Goal: Information Seeking & Learning: Learn about a topic

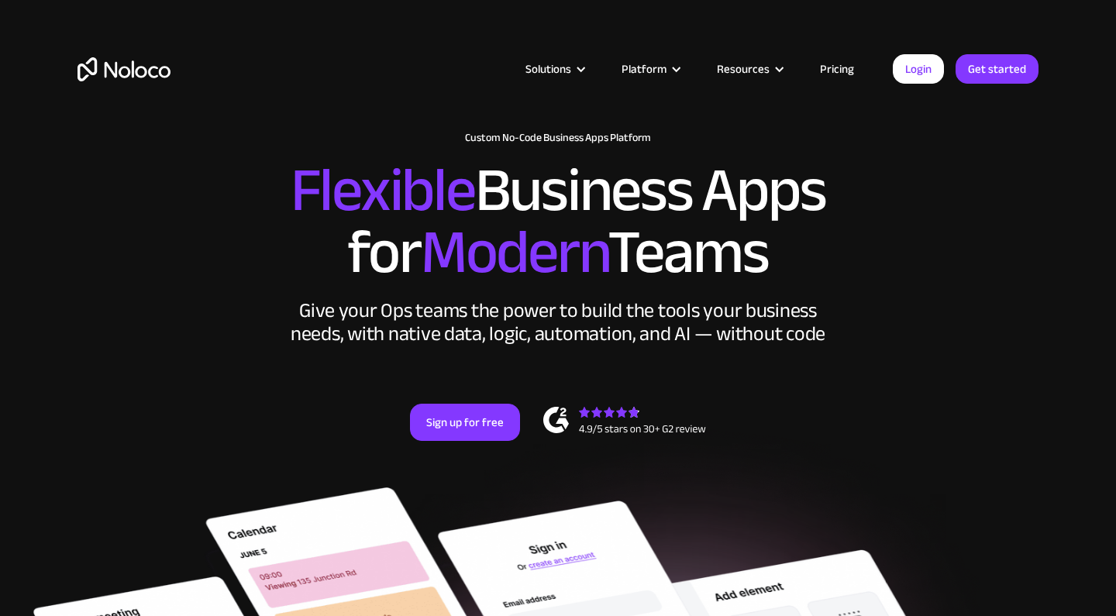
drag, startPoint x: 466, startPoint y: 132, endPoint x: 642, endPoint y: 139, distance: 175.3
click at [642, 139] on div "Solutions Use Cases Business Types Project Management Keep track of customers, …" at bounding box center [558, 73] width 1116 height 146
drag, startPoint x: 284, startPoint y: 186, endPoint x: 799, endPoint y: 260, distance: 519.7
click at [799, 260] on h2 "Flexible Business Apps for Modern Teams" at bounding box center [557, 222] width 961 height 124
click at [799, 227] on h2 "Flexible Business Apps for Modern Teams" at bounding box center [557, 222] width 961 height 124
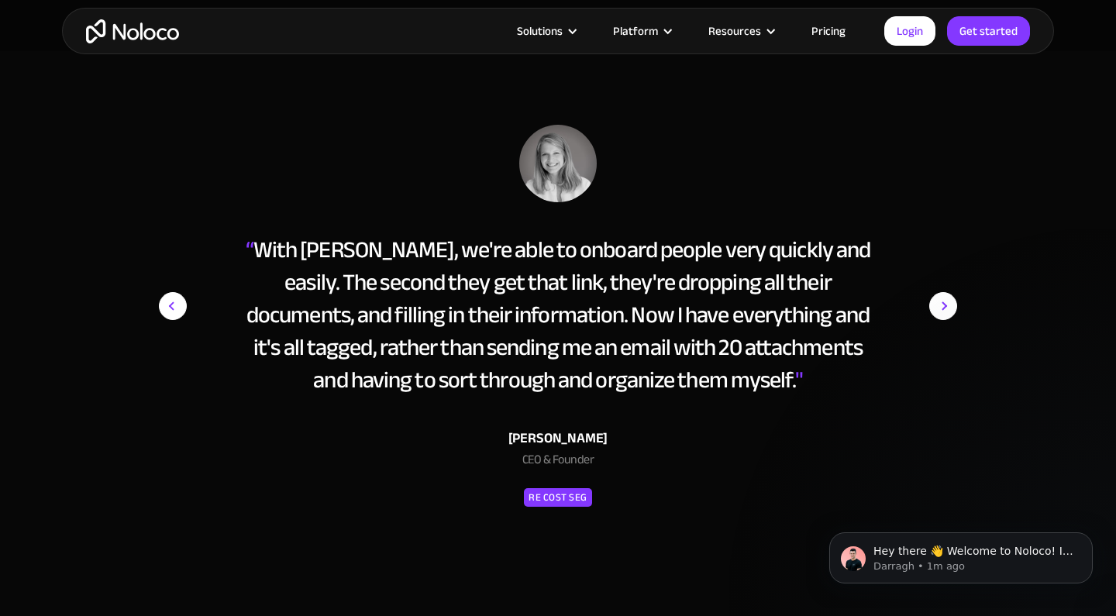
scroll to position [6825, 0]
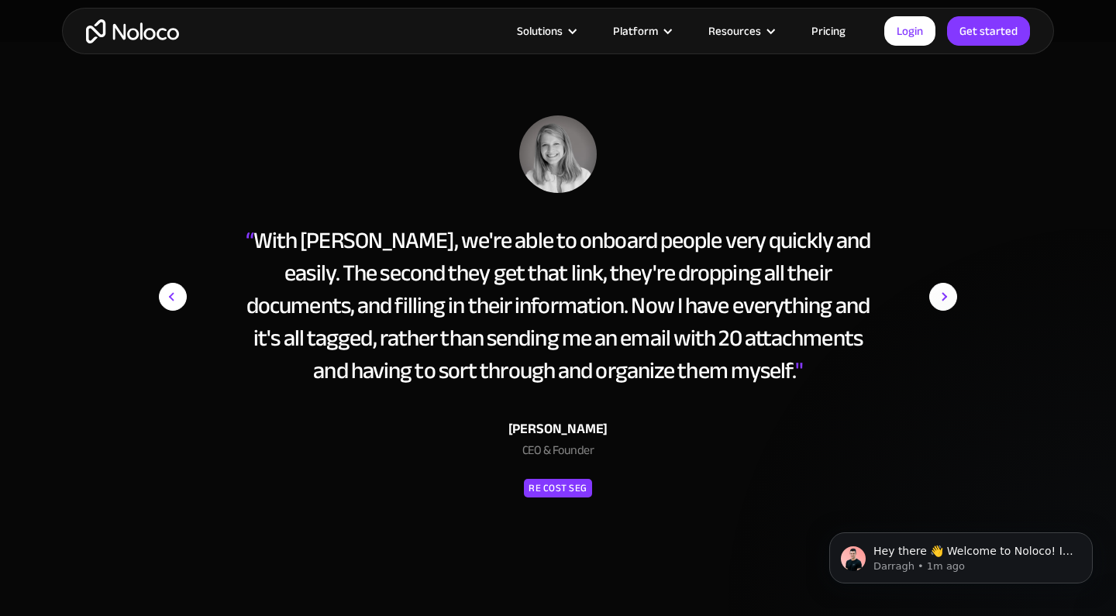
click at [942, 294] on img "next slide" at bounding box center [943, 296] width 28 height 363
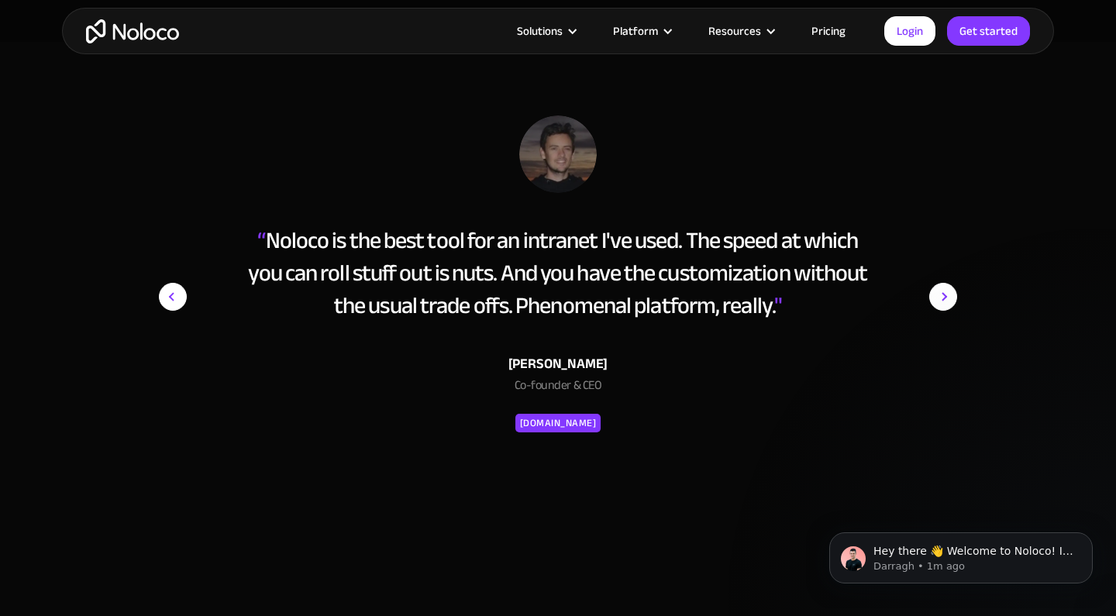
click at [942, 294] on img "next slide" at bounding box center [943, 296] width 28 height 363
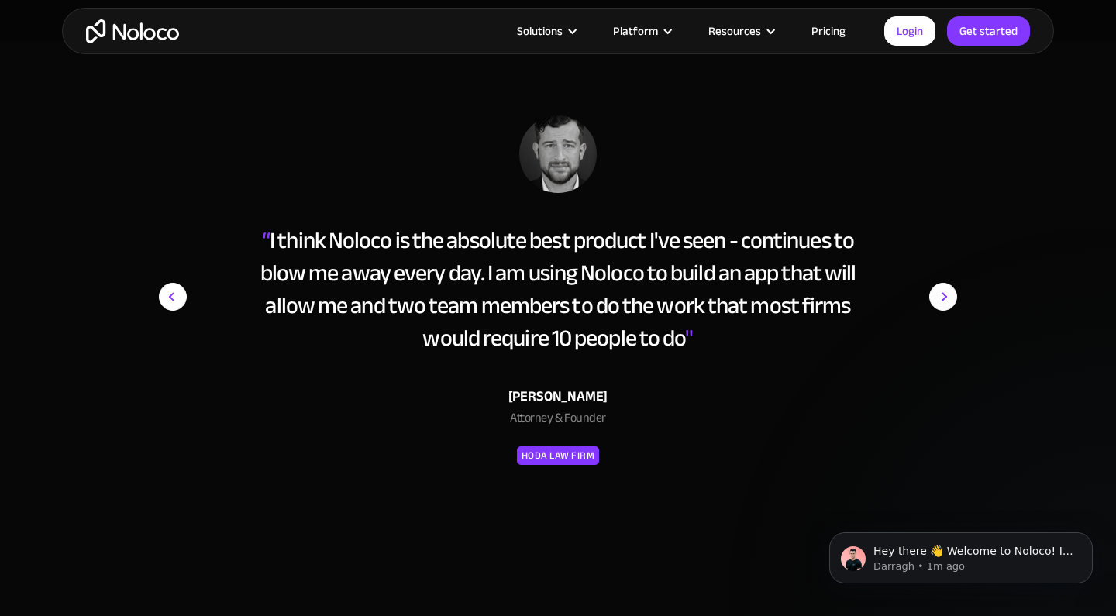
click at [942, 294] on img "next slide" at bounding box center [943, 296] width 28 height 363
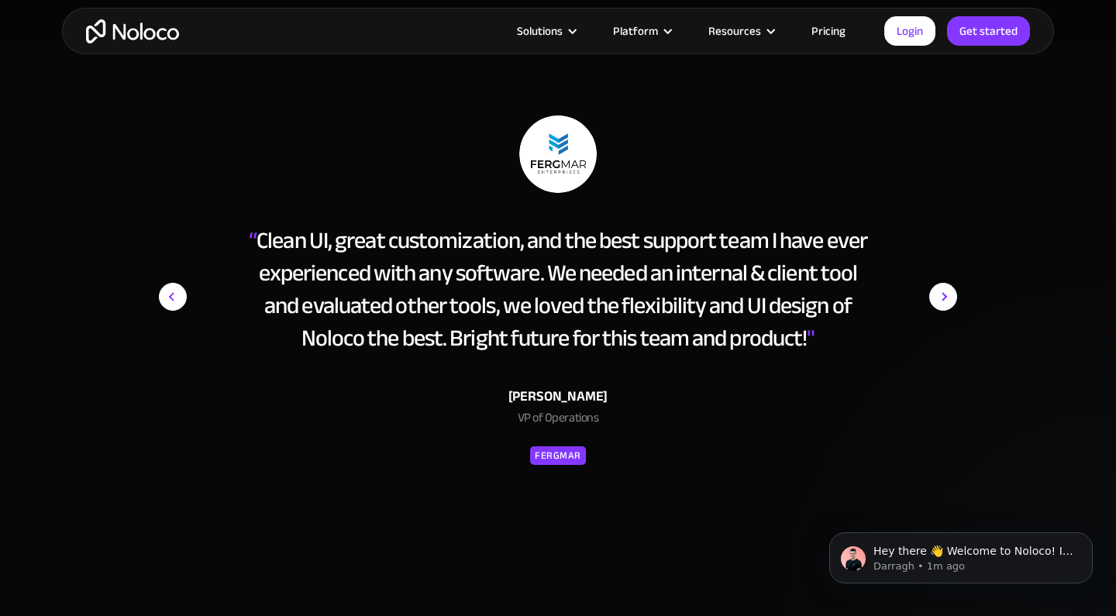
click at [942, 294] on img "next slide" at bounding box center [943, 296] width 28 height 363
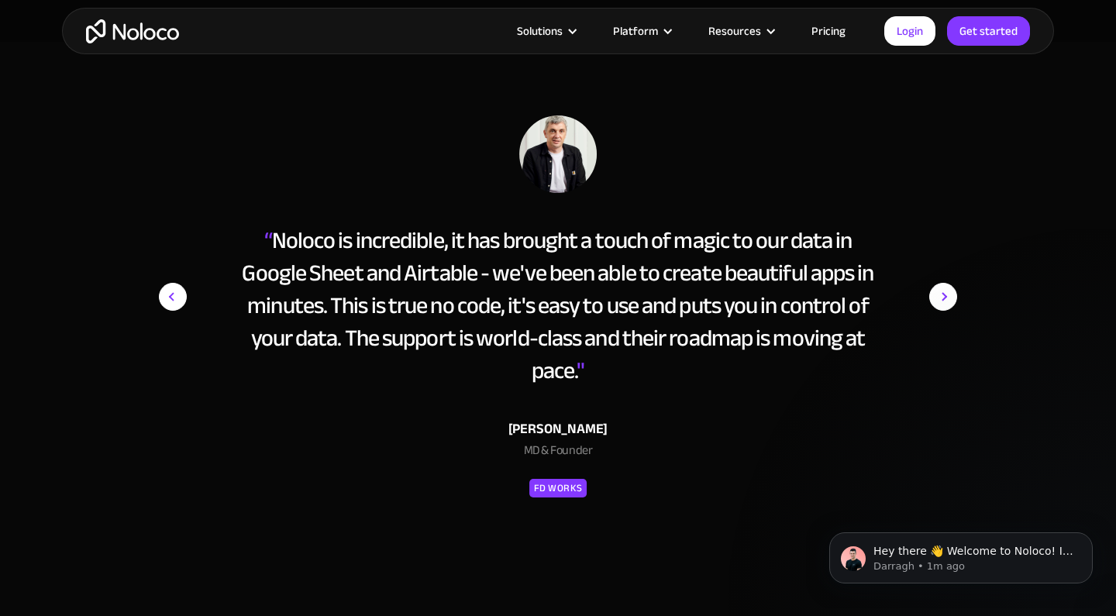
click at [942, 294] on img "next slide" at bounding box center [943, 296] width 28 height 363
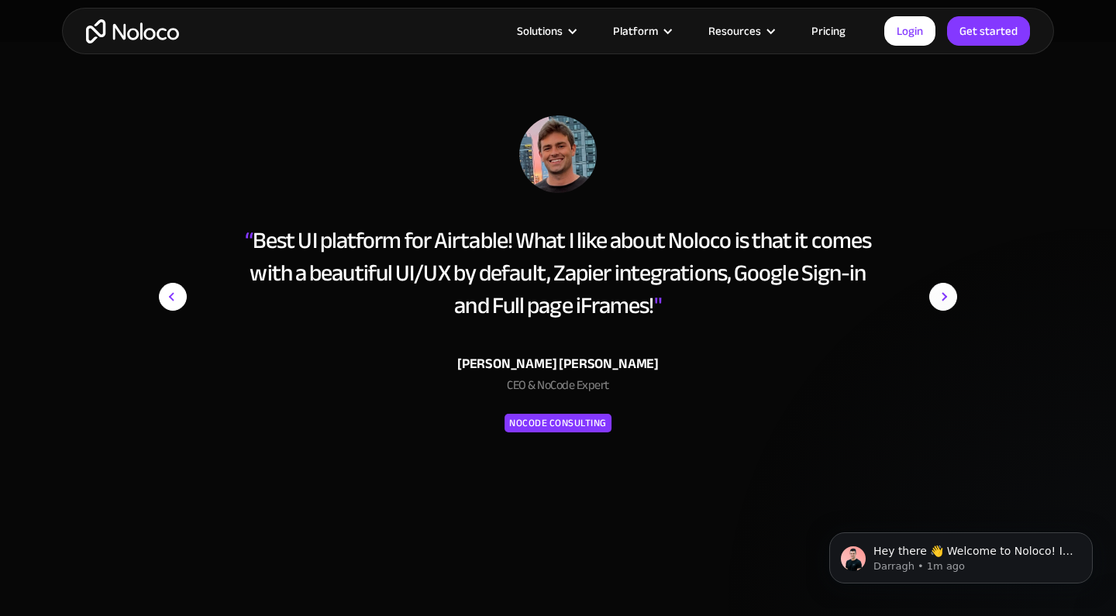
click at [157, 299] on div "“ With [PERSON_NAME], we're able to onboard people very quickly and easily. The…" at bounding box center [558, 323] width 814 height 417
click at [167, 299] on img "previous slide" at bounding box center [173, 297] width 28 height 28
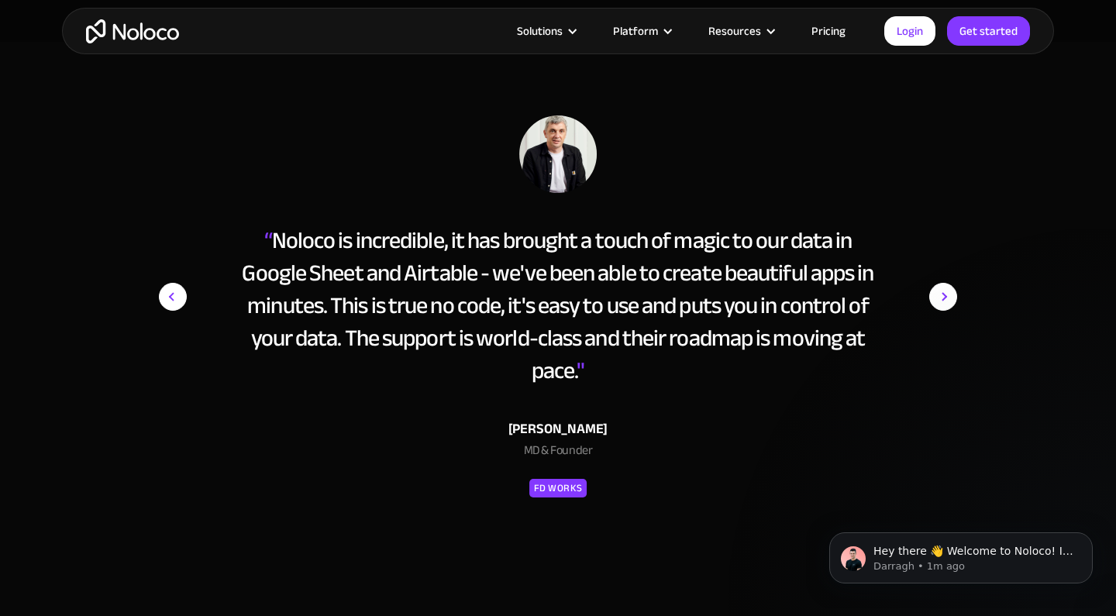
click at [931, 297] on img "next slide" at bounding box center [943, 296] width 28 height 363
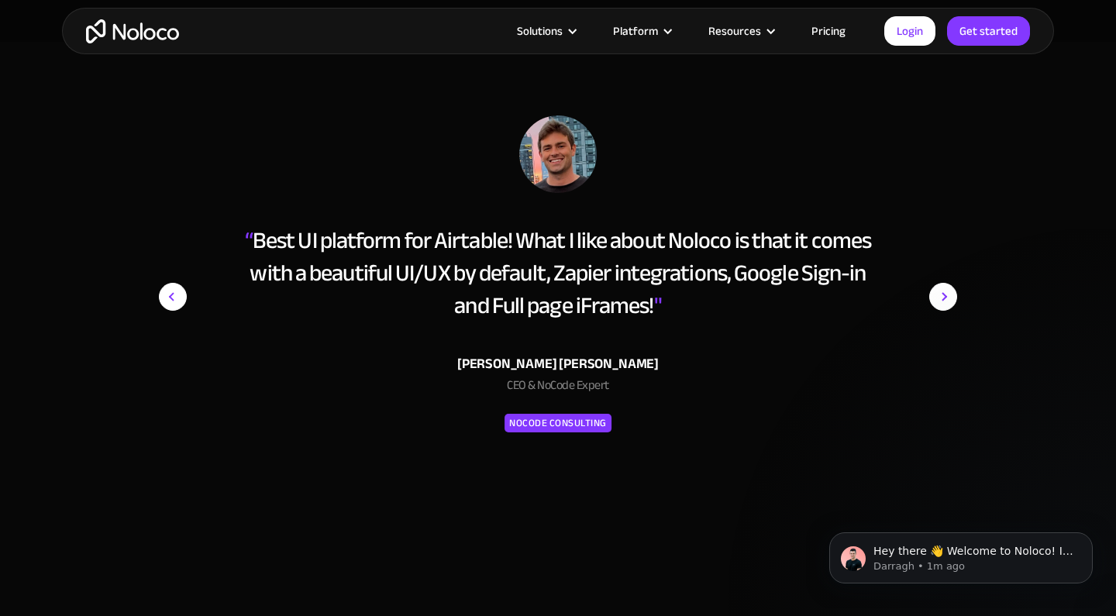
click at [932, 297] on img "next slide" at bounding box center [943, 296] width 28 height 363
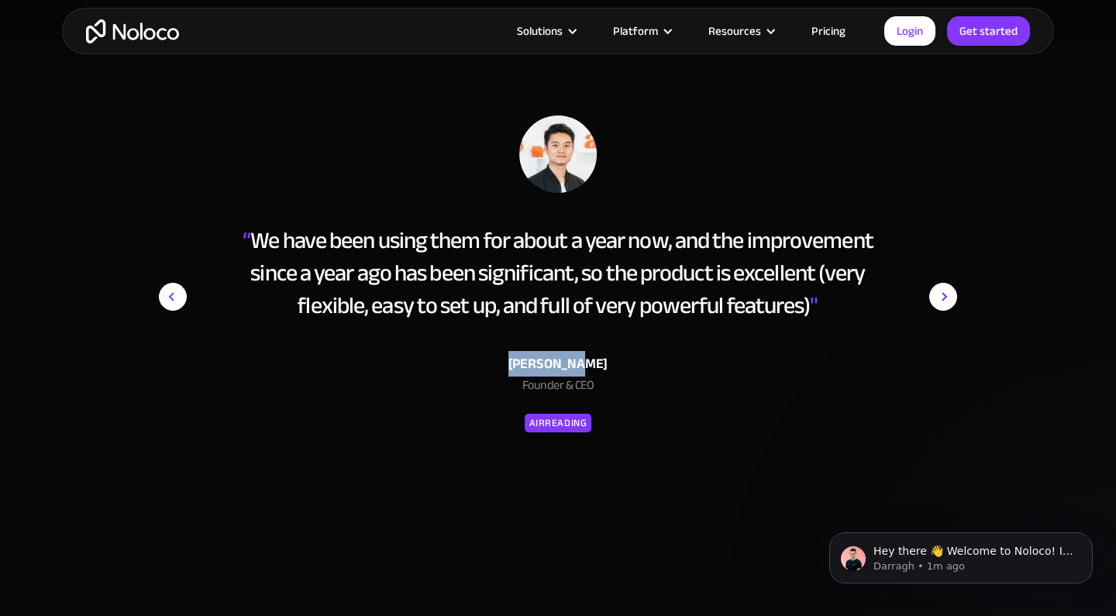
drag, startPoint x: 523, startPoint y: 391, endPoint x: 592, endPoint y: 394, distance: 69.0
click at [592, 376] on div "[PERSON_NAME]" at bounding box center [558, 364] width 634 height 23
copy div "[PERSON_NAME]"
